Goal: Entertainment & Leisure: Consume media (video, audio)

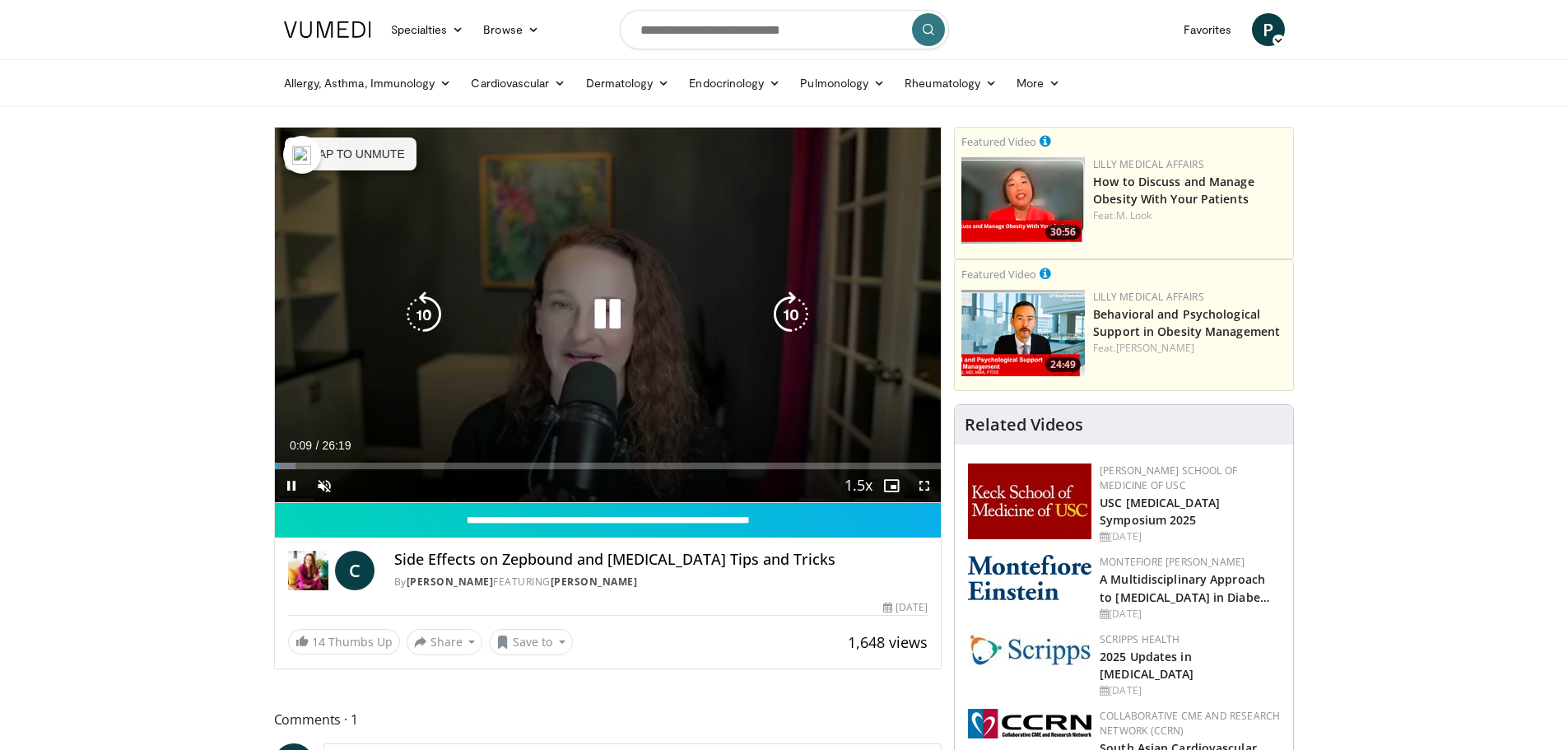
click at [609, 323] on icon "Video Player" at bounding box center [607, 315] width 46 height 46
click at [599, 336] on icon "Video Player" at bounding box center [607, 315] width 46 height 46
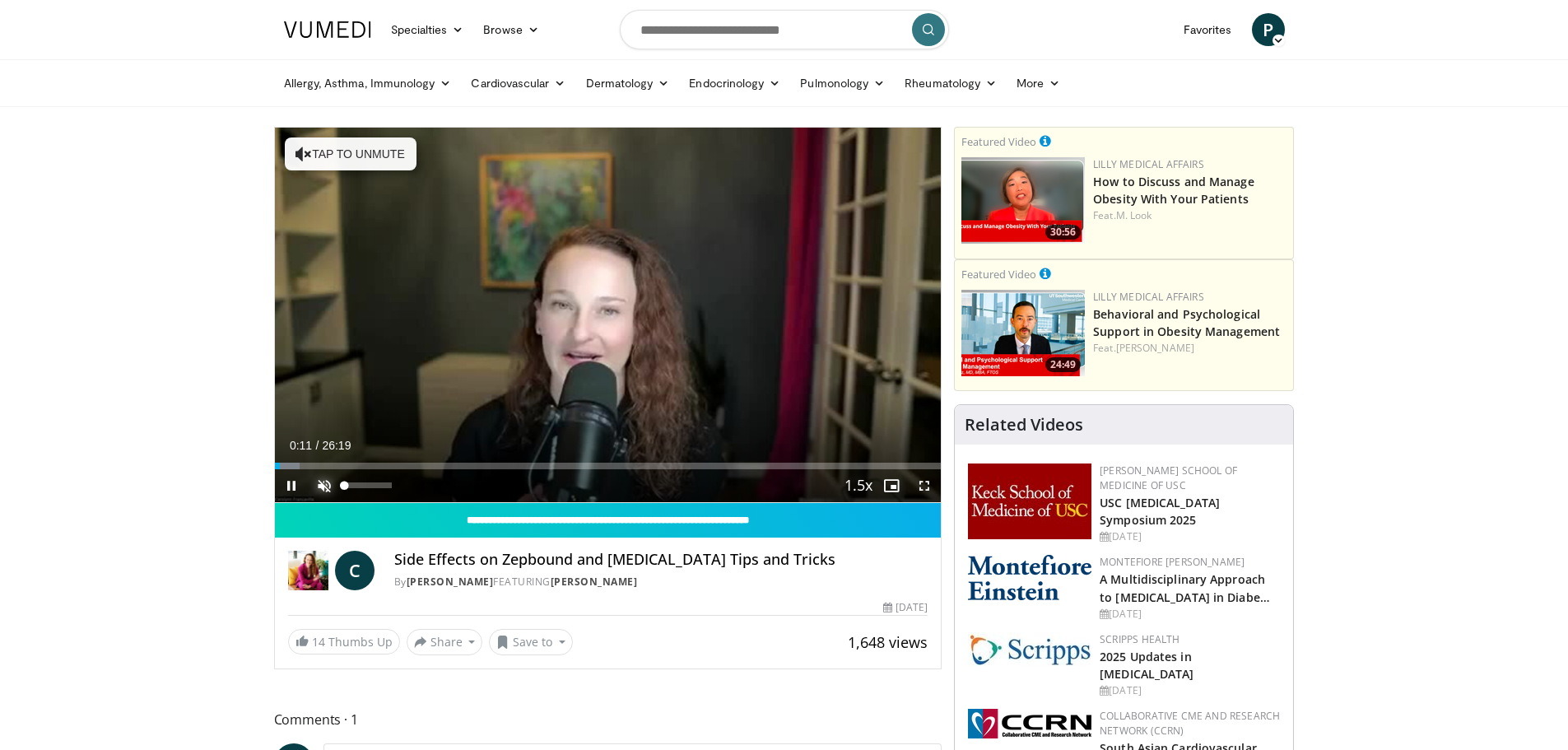
click at [322, 480] on span "Video Player" at bounding box center [324, 485] width 33 height 33
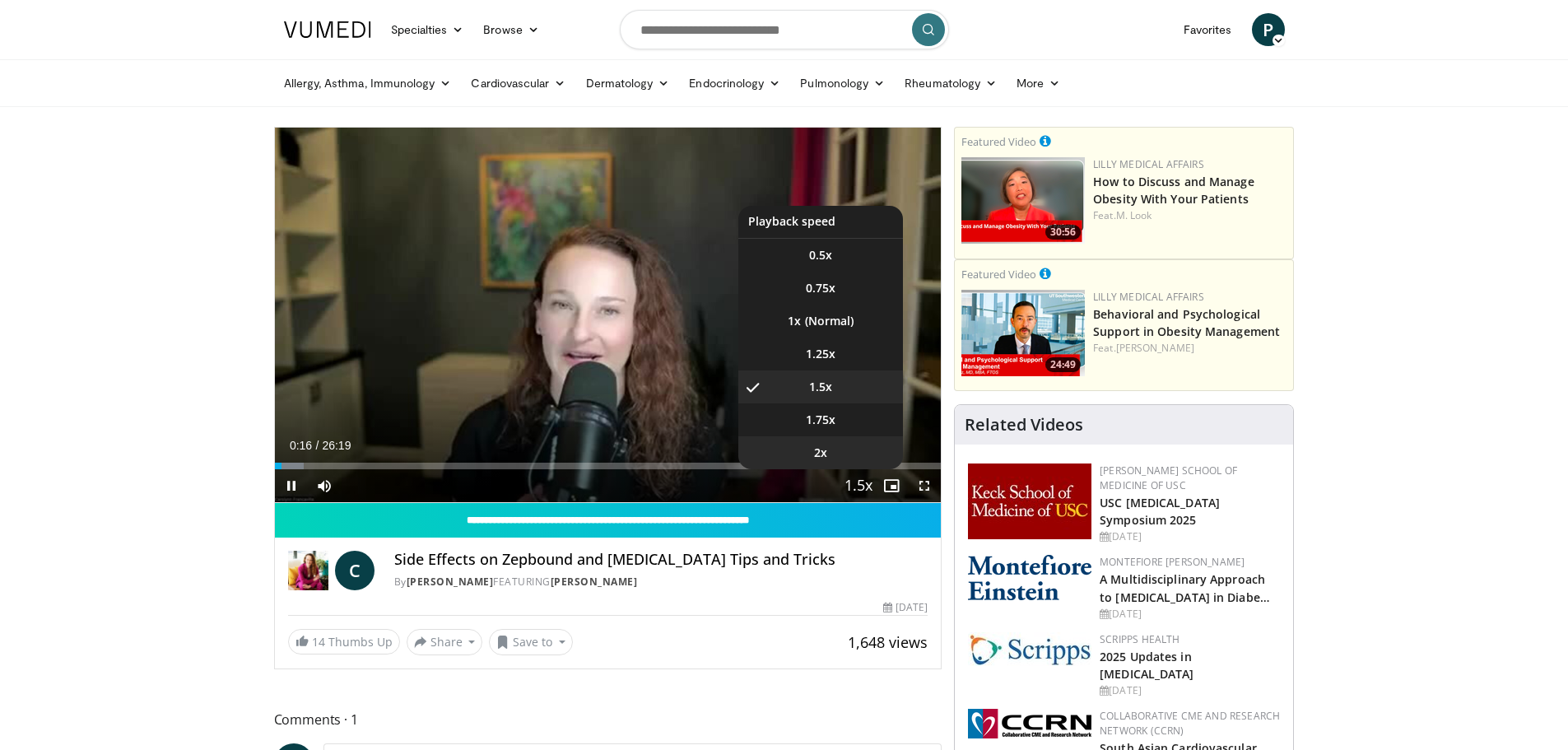
click at [827, 451] on span "2x" at bounding box center [820, 452] width 13 height 16
click at [826, 422] on span "1.75x" at bounding box center [821, 420] width 30 height 16
click at [816, 379] on span "1.5x" at bounding box center [821, 387] width 23 height 16
click at [836, 455] on li "2x" at bounding box center [821, 452] width 165 height 33
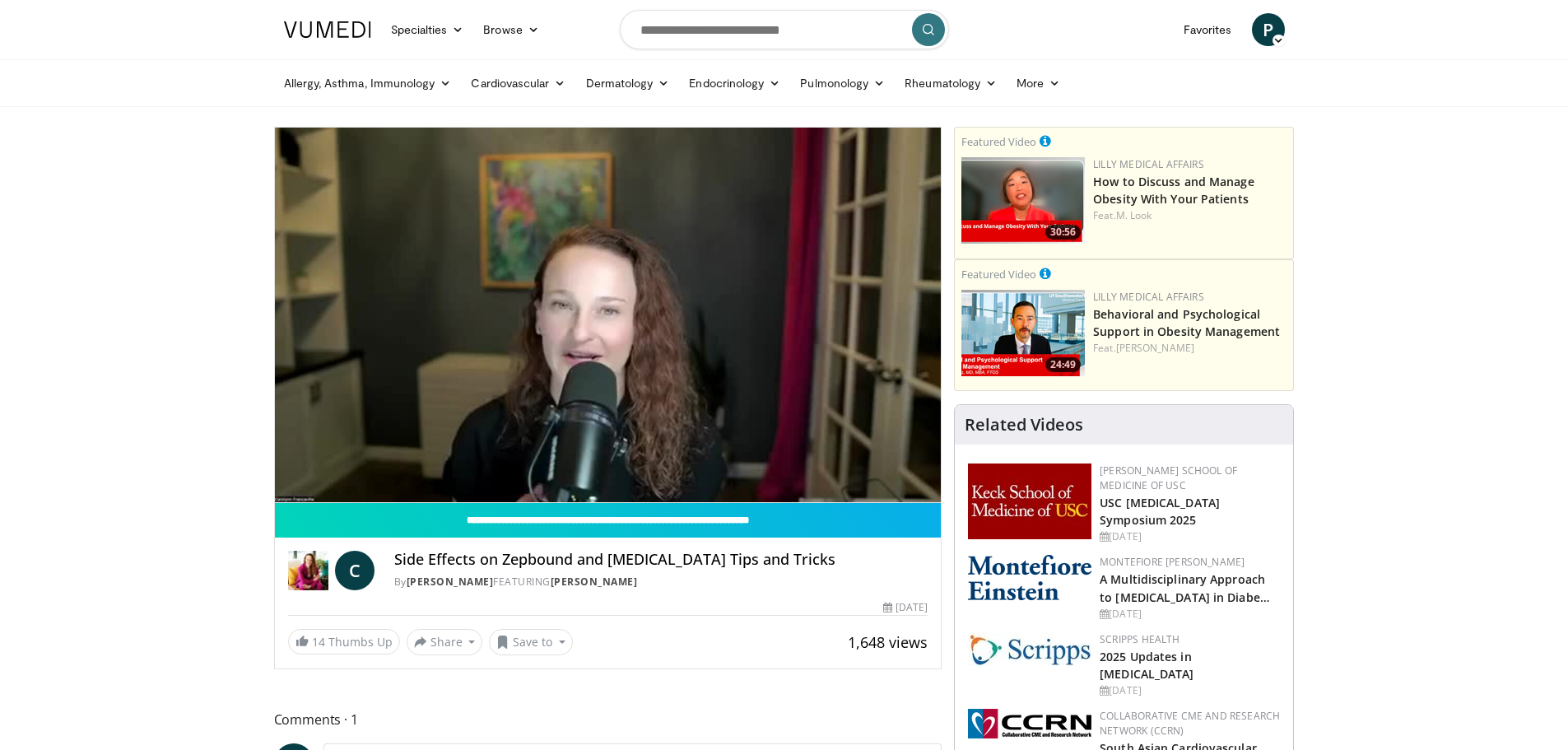
click at [923, 489] on div "10 seconds Tap to unmute" at bounding box center [608, 315] width 667 height 375
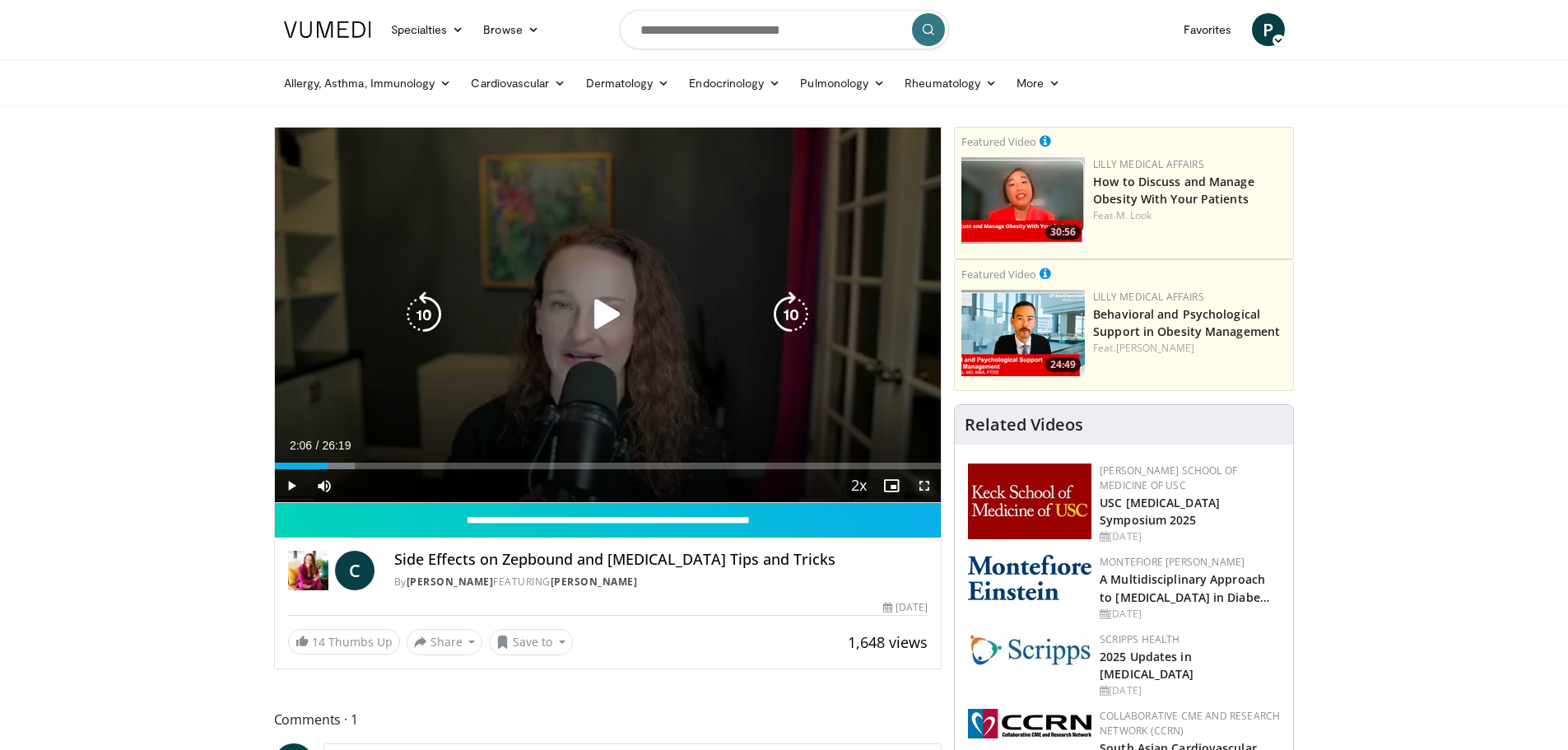
drag, startPoint x: 923, startPoint y: 489, endPoint x: 923, endPoint y: 589, distance: 100.0
click at [923, 489] on span "Video Player" at bounding box center [924, 485] width 33 height 33
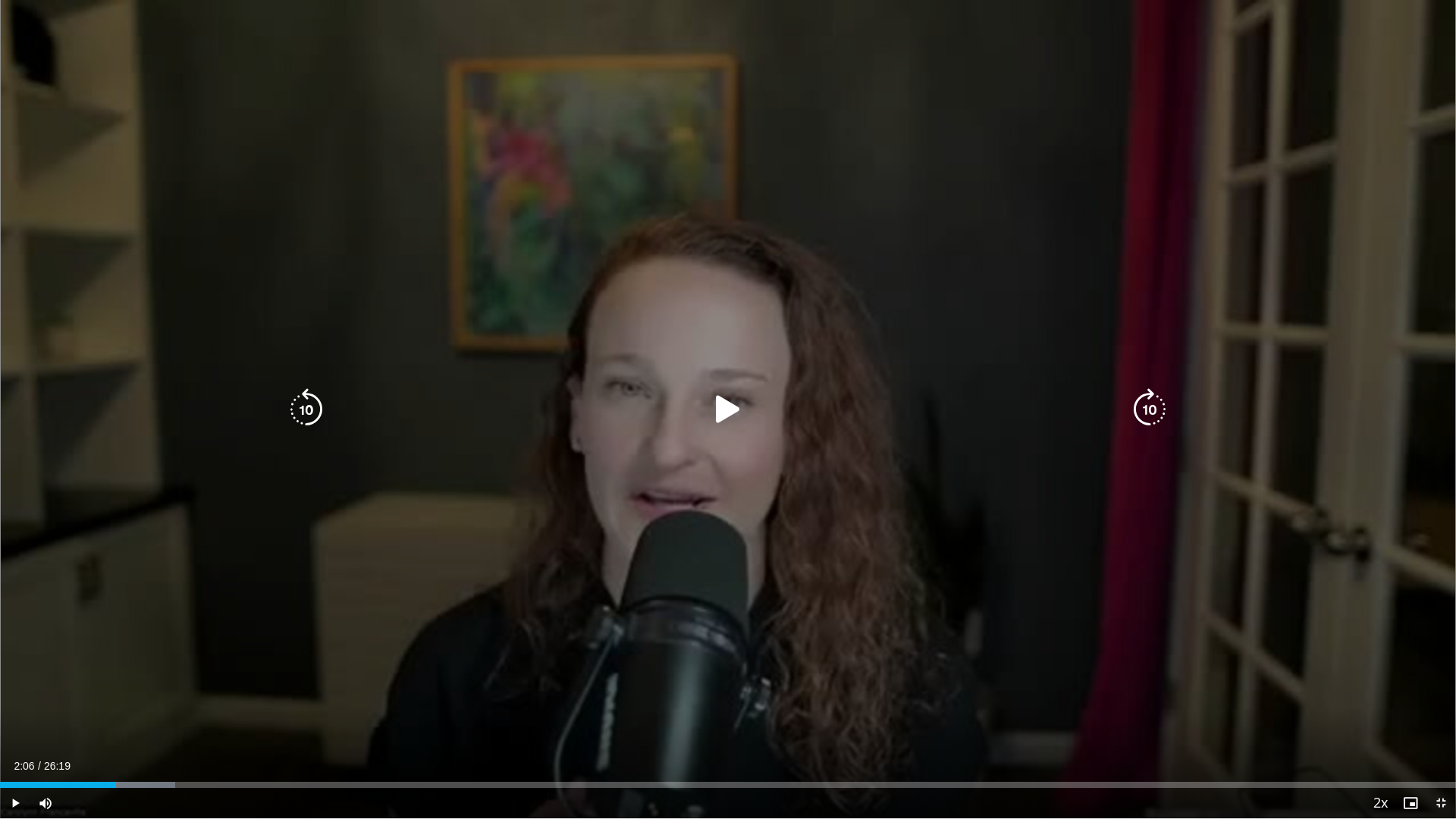
click at [1230, 685] on div "10 seconds Tap to unmute" at bounding box center [728, 409] width 1456 height 818
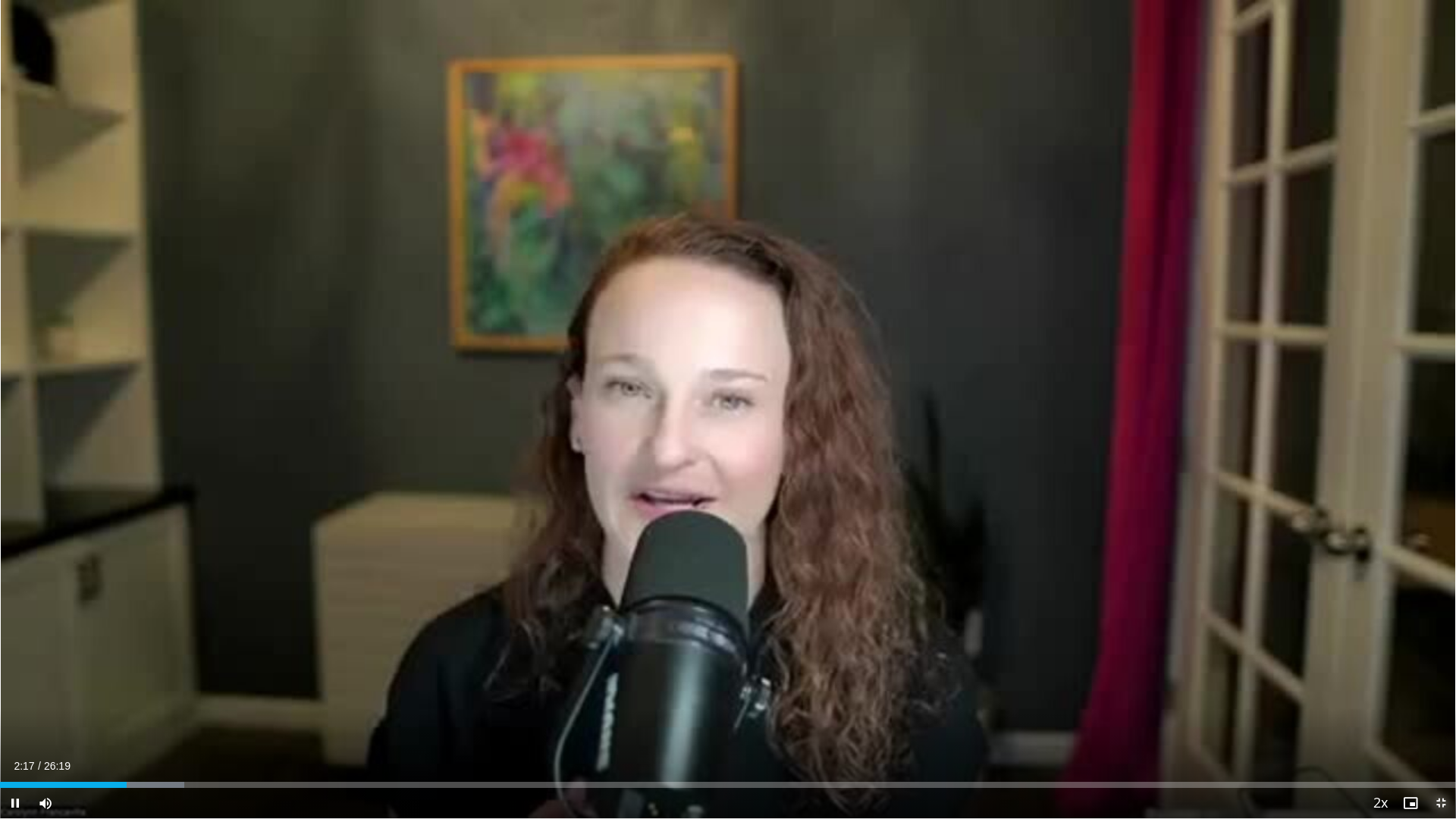
click at [1438, 690] on span "Video Player" at bounding box center [1440, 803] width 31 height 31
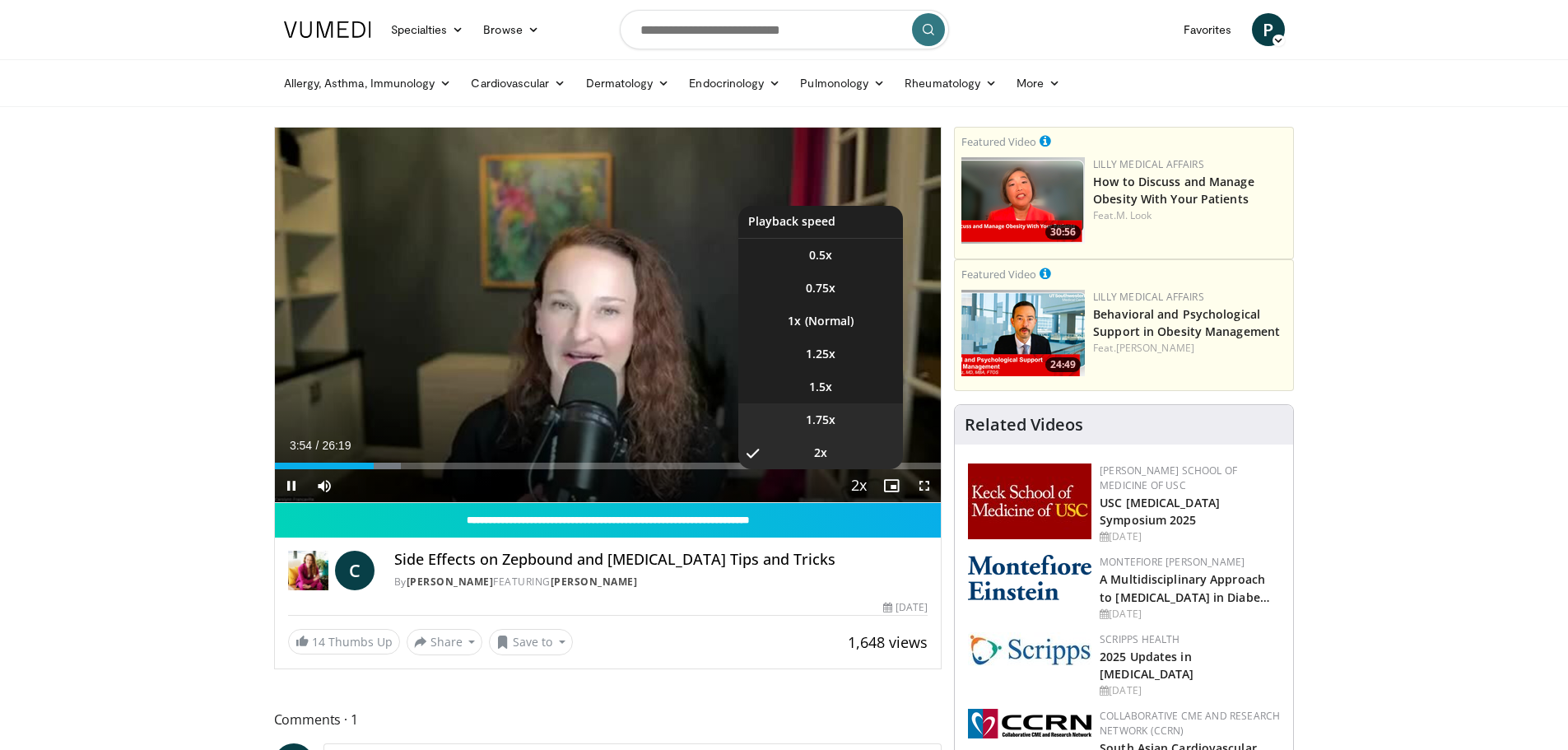
click at [811, 422] on span "1.75x" at bounding box center [821, 420] width 30 height 16
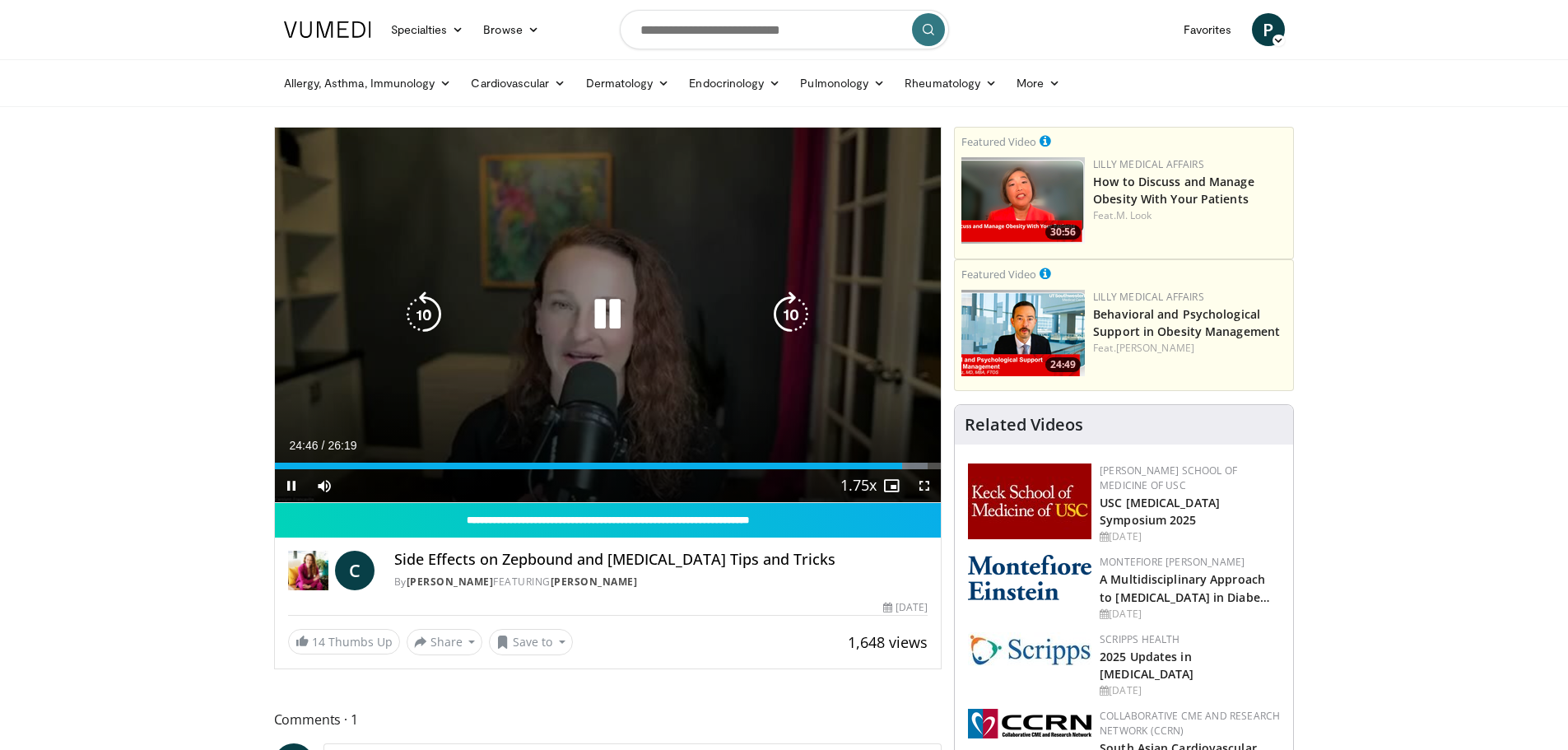
click at [672, 224] on div "10 seconds Tap to unmute" at bounding box center [608, 315] width 667 height 375
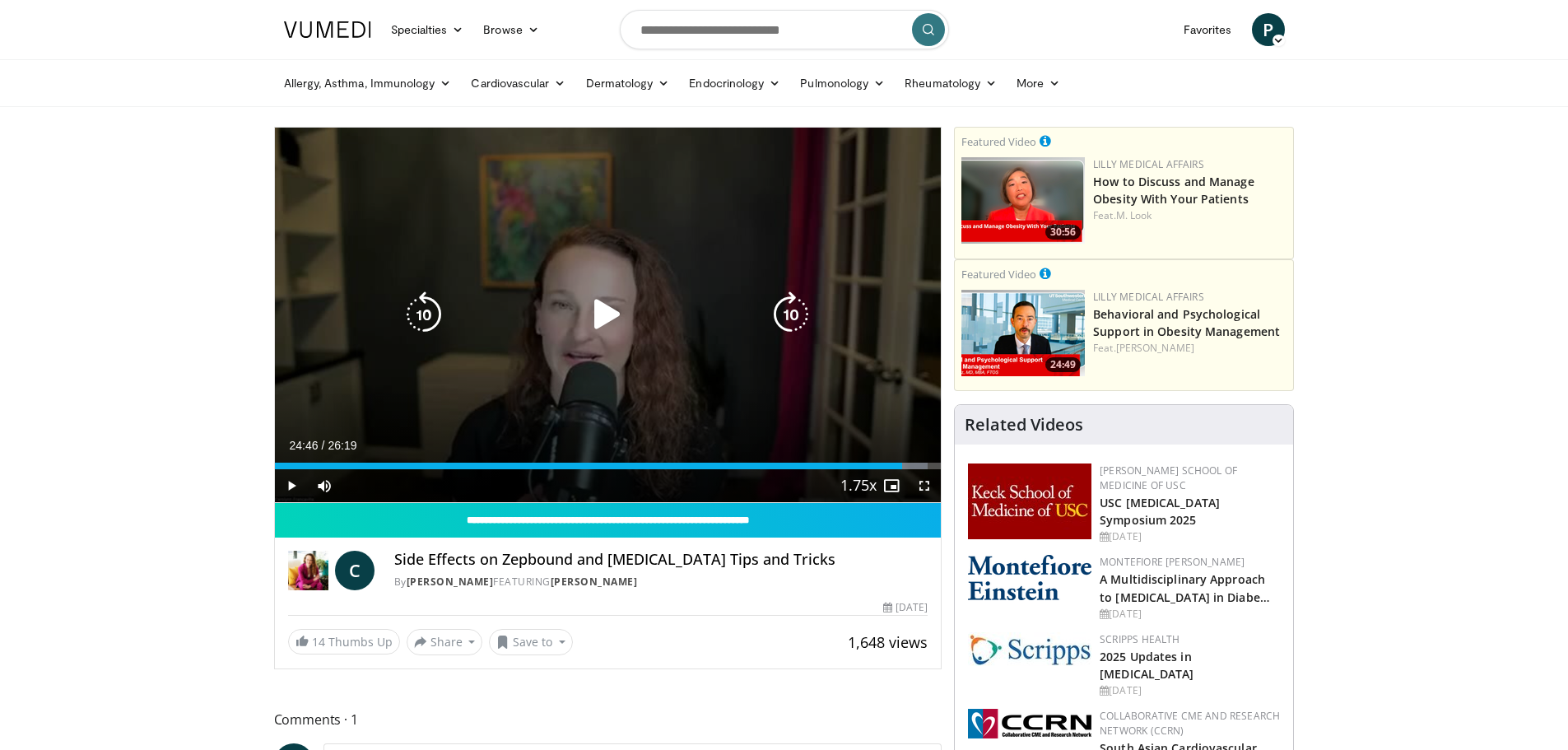
click at [417, 172] on div "10 seconds Tap to unmute" at bounding box center [608, 315] width 667 height 375
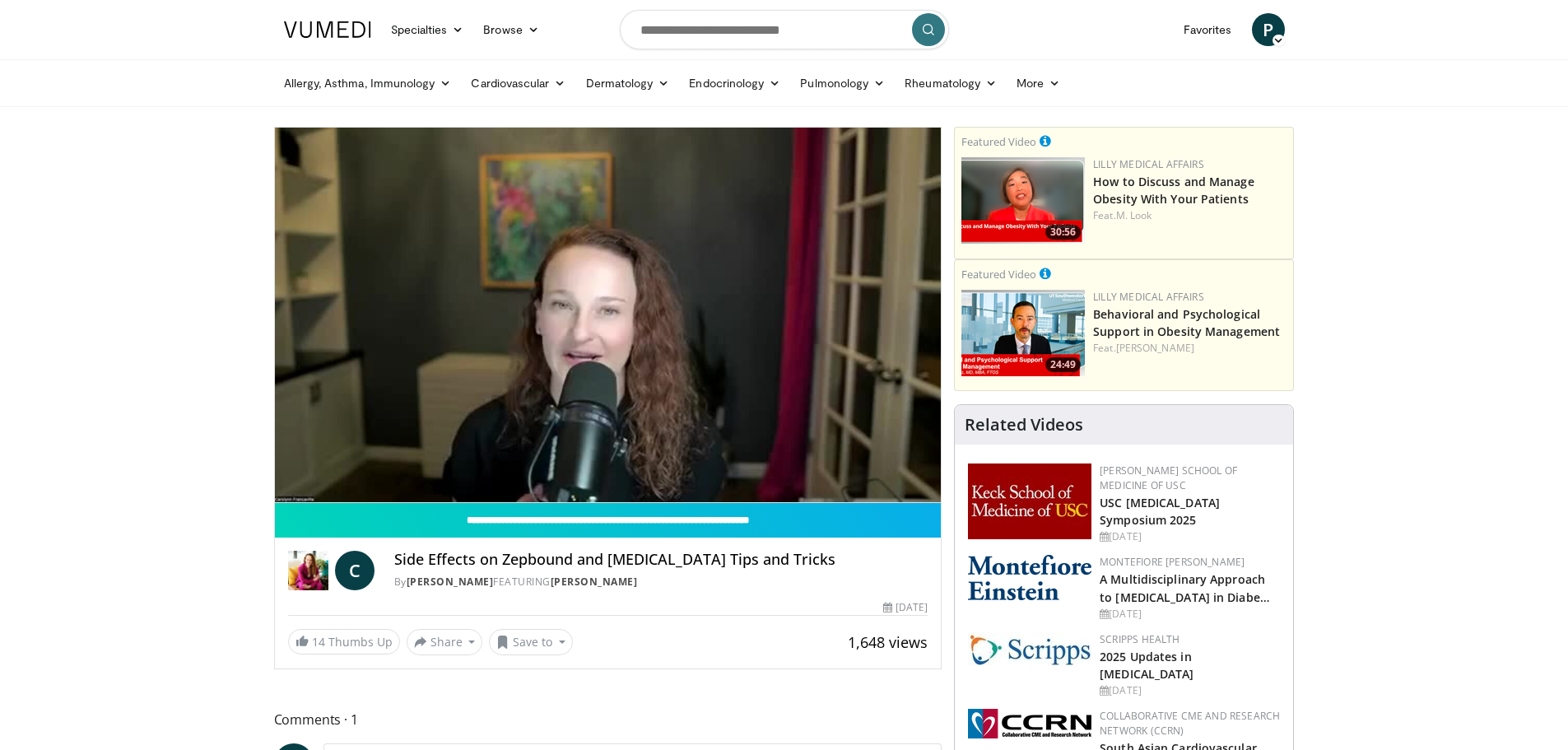
click at [689, 197] on div "10 seconds Tap to unmute" at bounding box center [608, 315] width 667 height 375
